Goal: Task Accomplishment & Management: Manage account settings

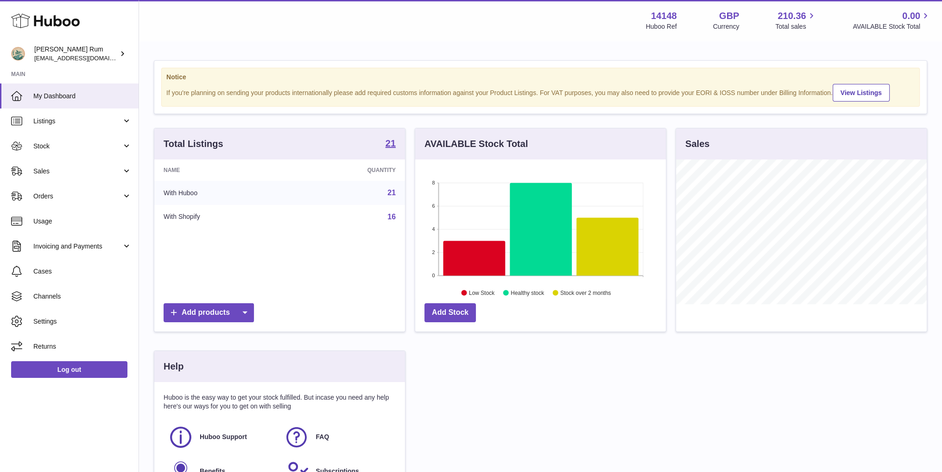
scroll to position [145, 250]
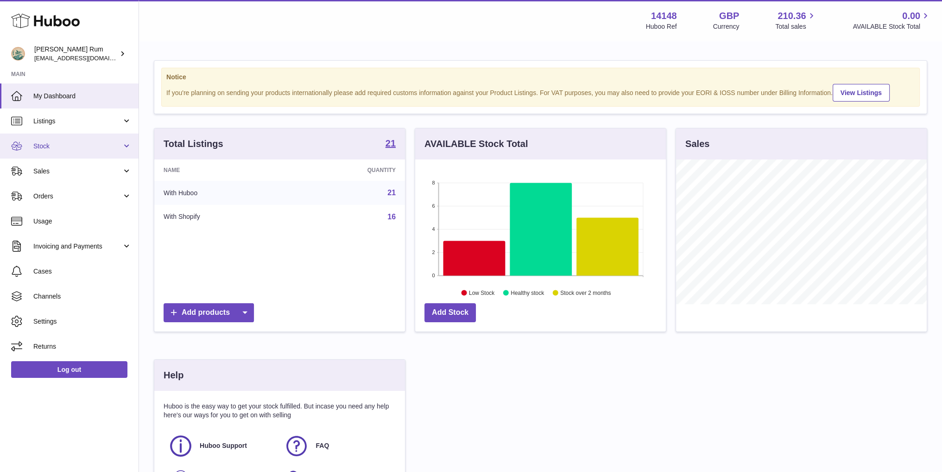
click at [55, 144] on span "Stock" at bounding box center [77, 146] width 89 height 9
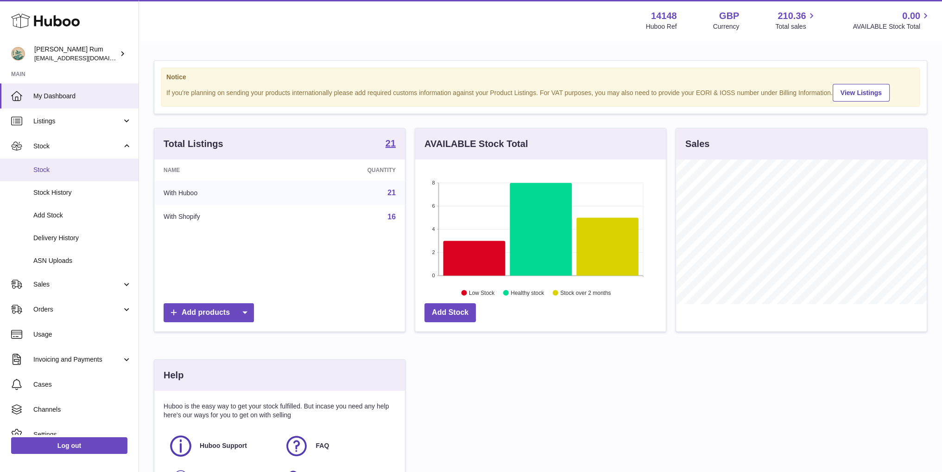
click at [44, 169] on span "Stock" at bounding box center [82, 169] width 98 height 9
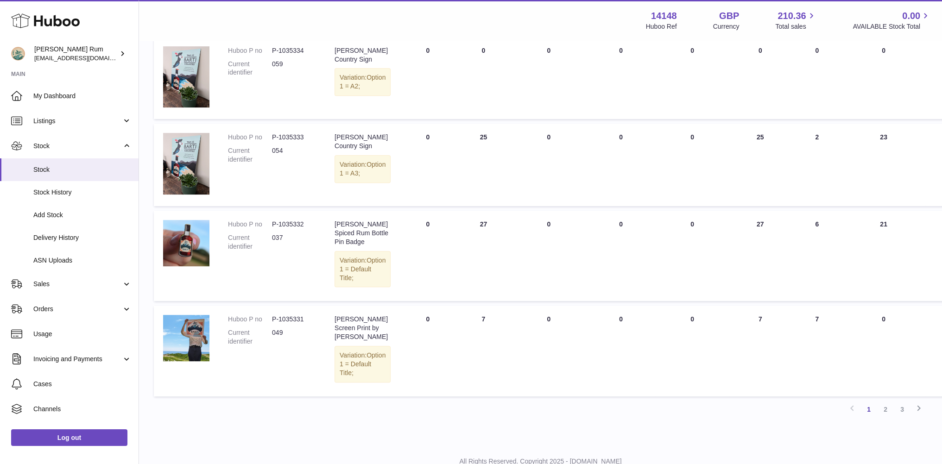
scroll to position [586, 0]
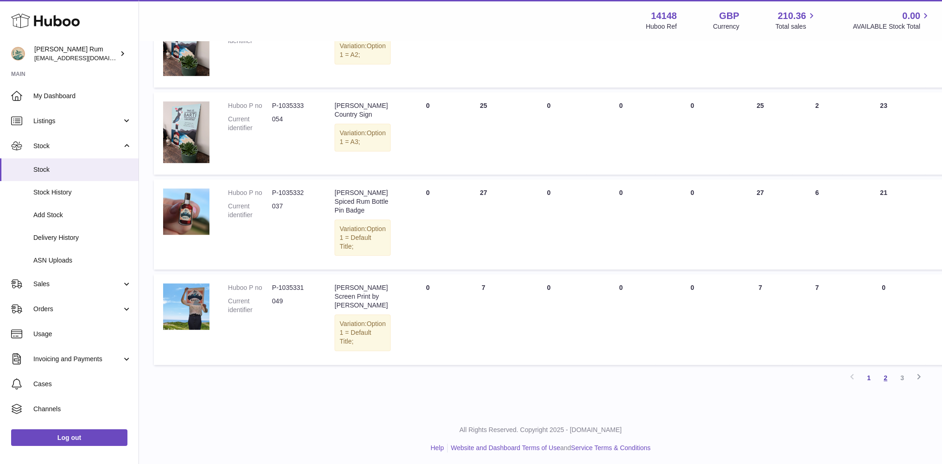
click at [888, 375] on link "2" at bounding box center [885, 378] width 17 height 17
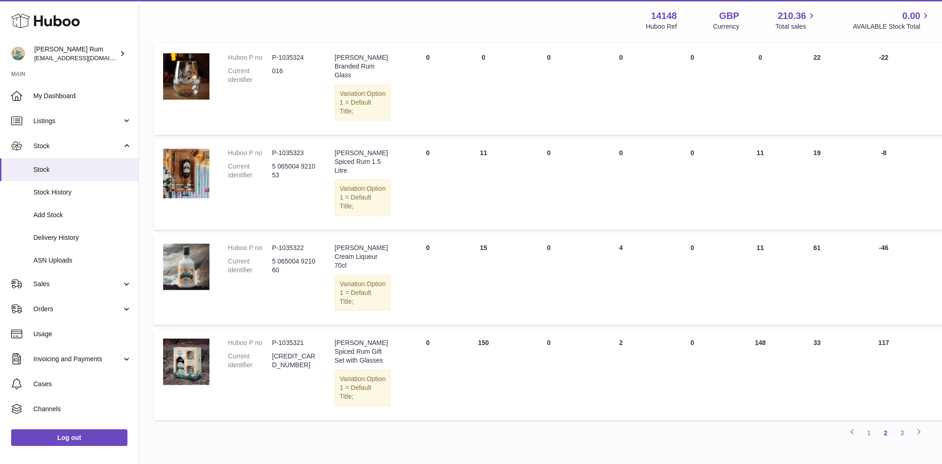
scroll to position [694, 0]
click at [905, 424] on link "3" at bounding box center [902, 432] width 17 height 17
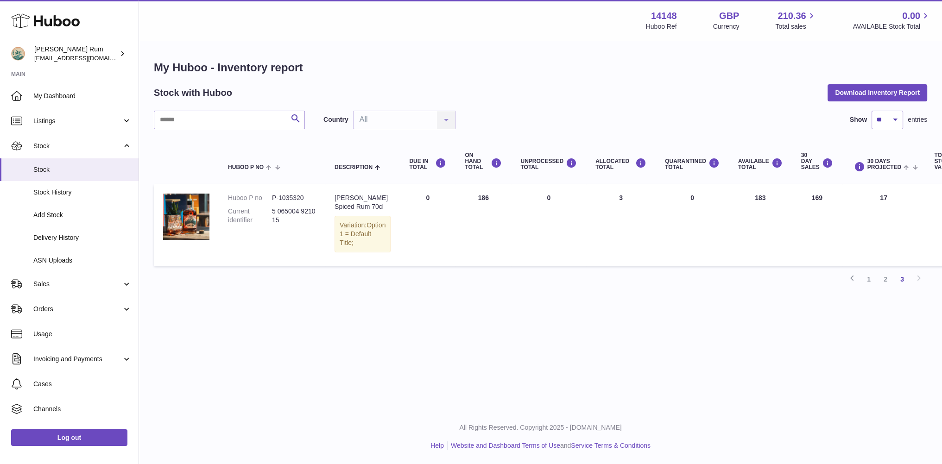
scroll to position [7, 0]
